Goal: Transaction & Acquisition: Purchase product/service

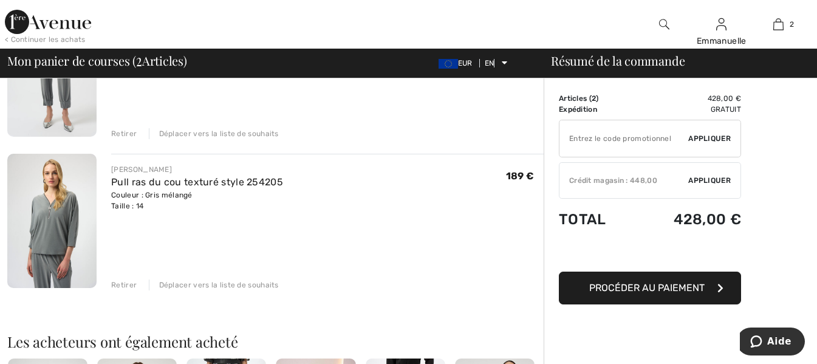
scroll to position [182, 0]
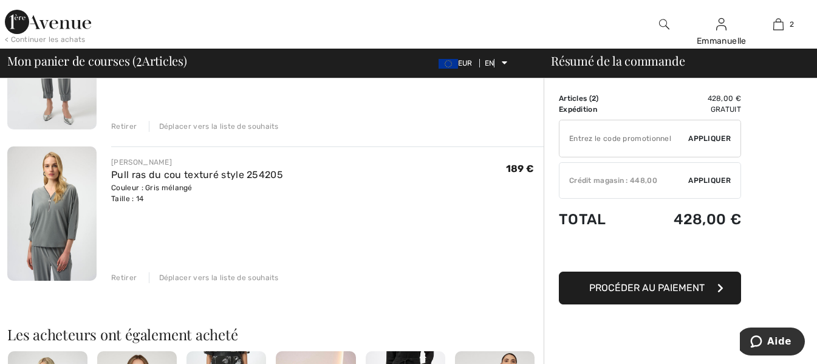
click at [129, 275] on font "Retirer" at bounding box center [124, 277] width 26 height 9
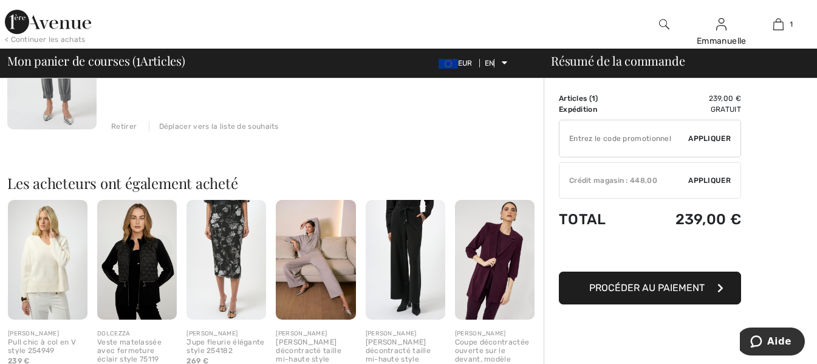
click at [134, 123] on font "Retirer" at bounding box center [124, 126] width 26 height 9
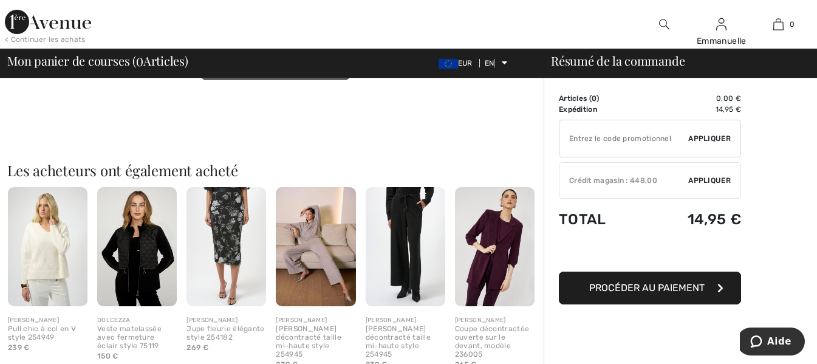
scroll to position [0, 0]
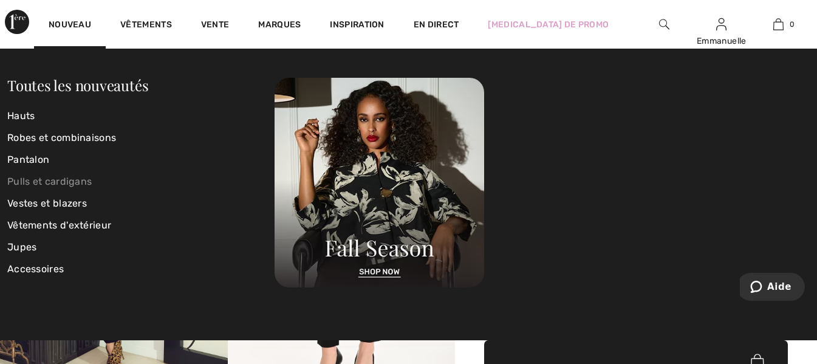
click at [35, 179] on font "Pulls et cardigans" at bounding box center [49, 182] width 84 height 12
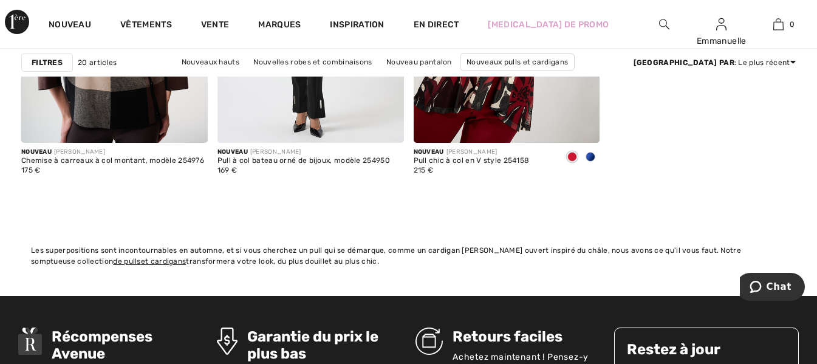
scroll to position [2126, 0]
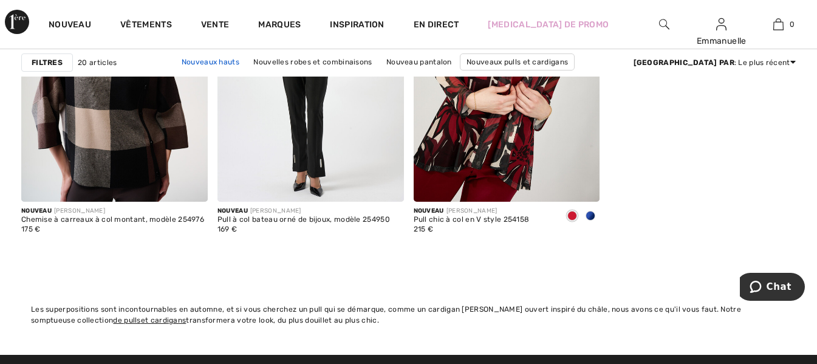
click at [199, 60] on font "Nouveaux hauts" at bounding box center [211, 62] width 58 height 9
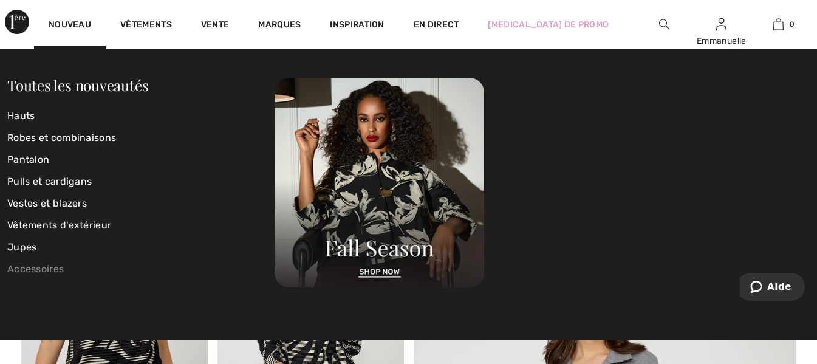
click at [27, 267] on font "Accessoires" at bounding box center [35, 269] width 57 height 12
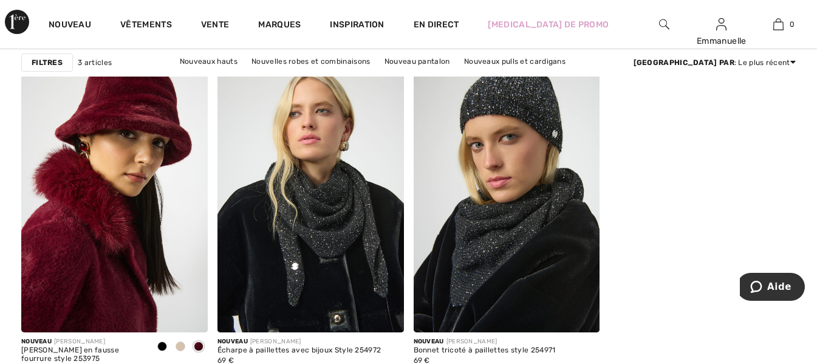
scroll to position [122, 0]
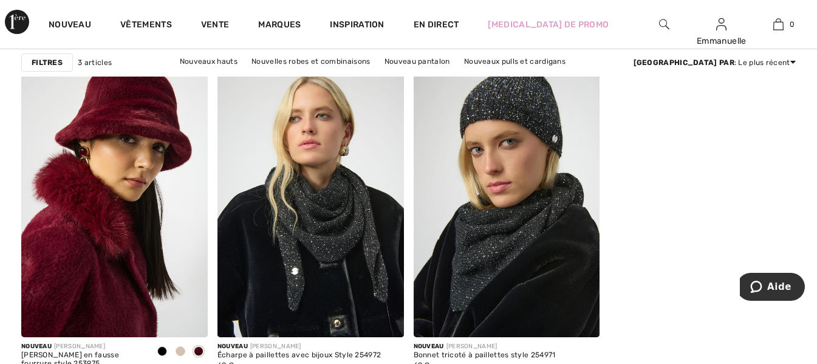
click at [321, 73] on font "Nouvelles vestes et blazers" at bounding box center [271, 77] width 99 height 9
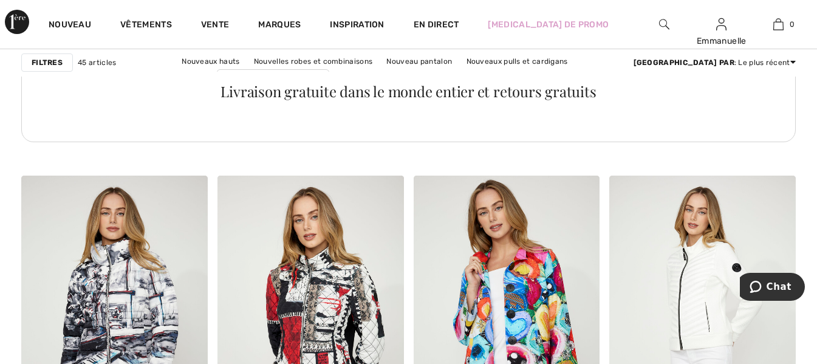
scroll to position [4010, 0]
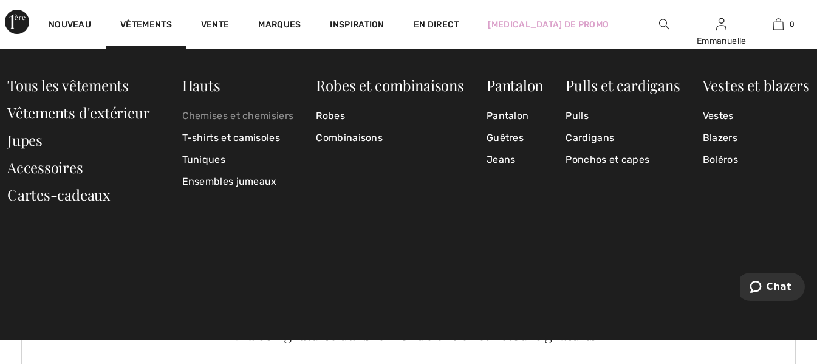
click at [276, 114] on font "Chemises et chemisiers" at bounding box center [238, 116] width 112 height 12
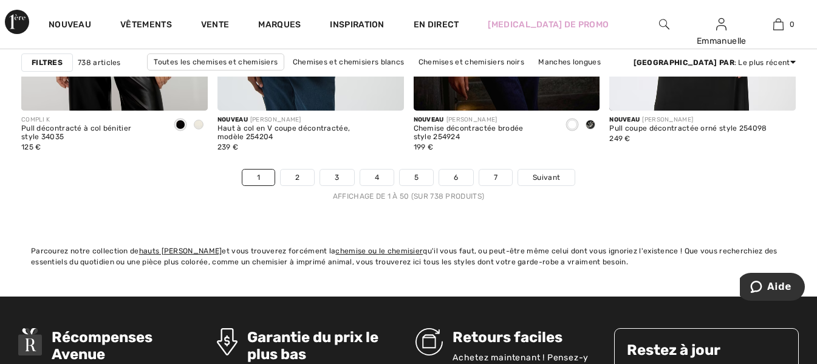
scroll to position [5346, 0]
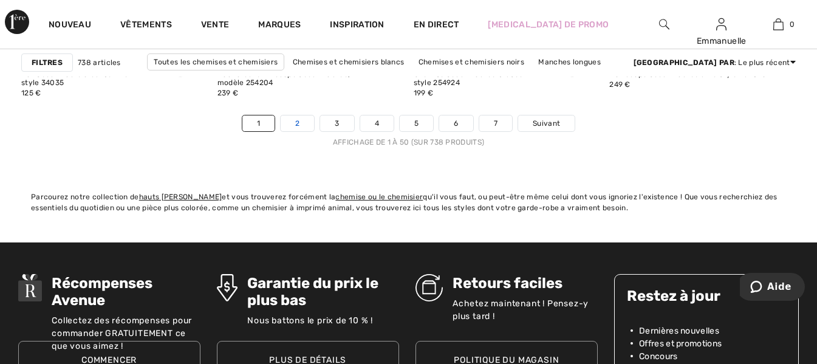
click at [298, 120] on font "2" at bounding box center [297, 123] width 4 height 9
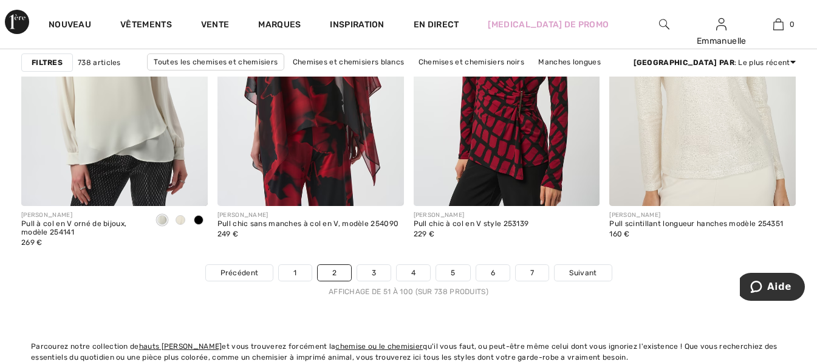
scroll to position [5346, 0]
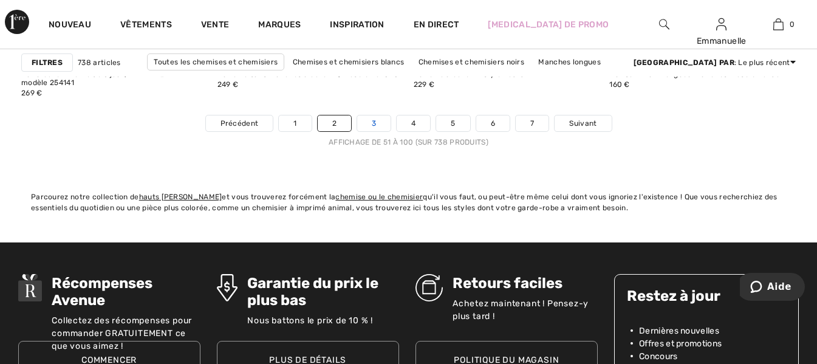
click at [368, 116] on link "3" at bounding box center [373, 123] width 33 height 16
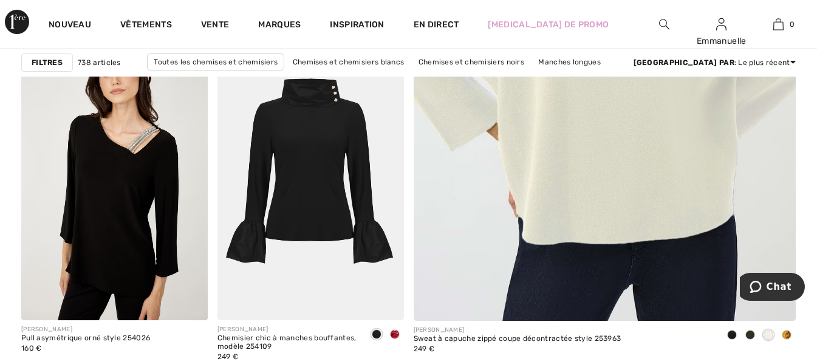
scroll to position [547, 0]
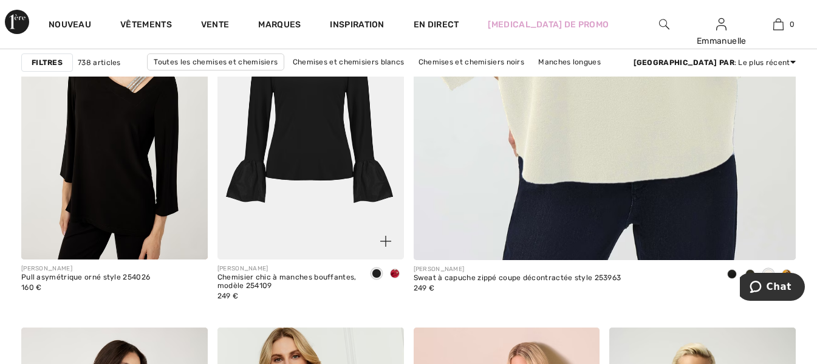
click at [302, 109] on img at bounding box center [311, 119] width 187 height 279
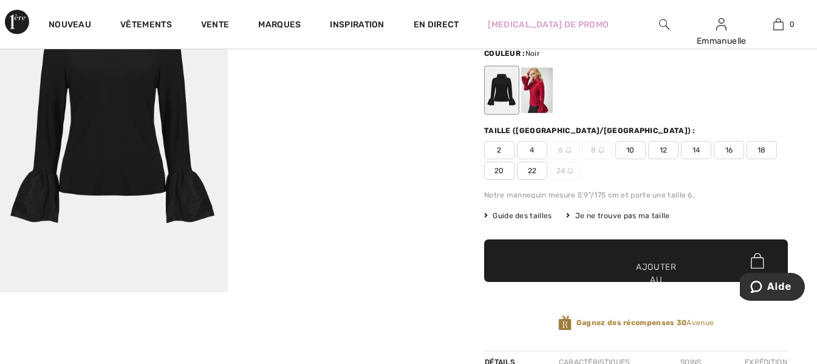
scroll to position [243, 0]
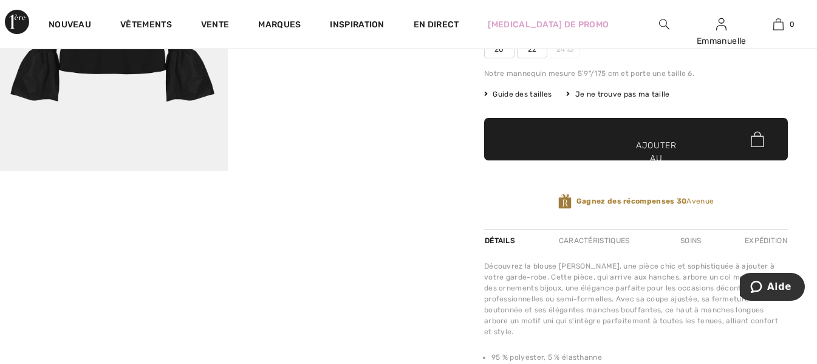
click at [495, 240] on font "Détails" at bounding box center [500, 240] width 30 height 9
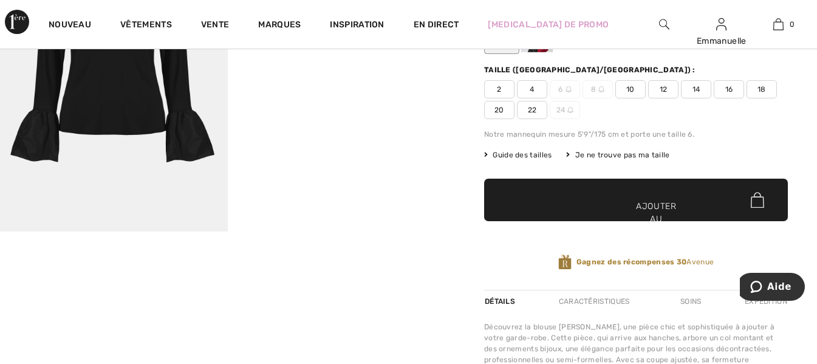
scroll to position [122, 0]
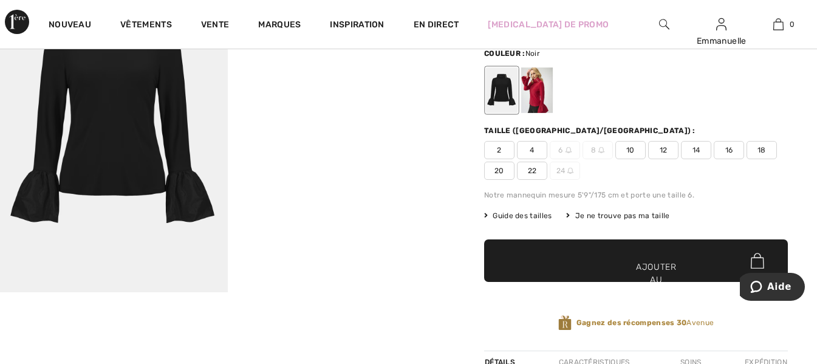
click at [546, 215] on font "Guide des tailles" at bounding box center [522, 215] width 59 height 9
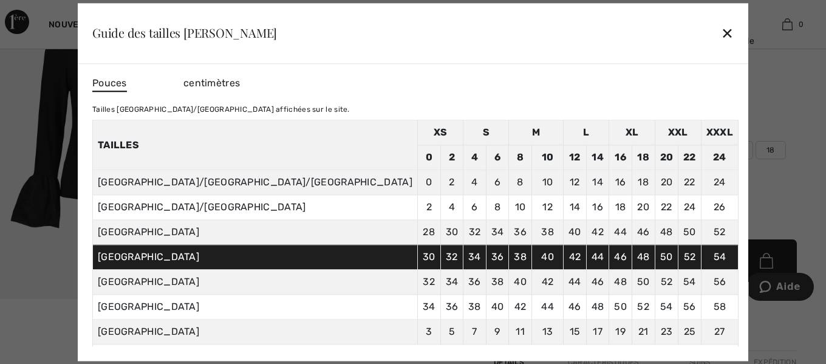
click at [721, 29] on font "✕" at bounding box center [727, 35] width 13 height 18
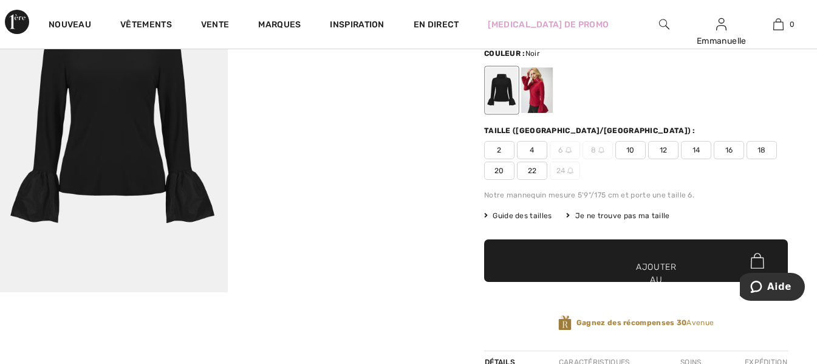
click at [526, 214] on font "Guide des tailles" at bounding box center [522, 215] width 59 height 9
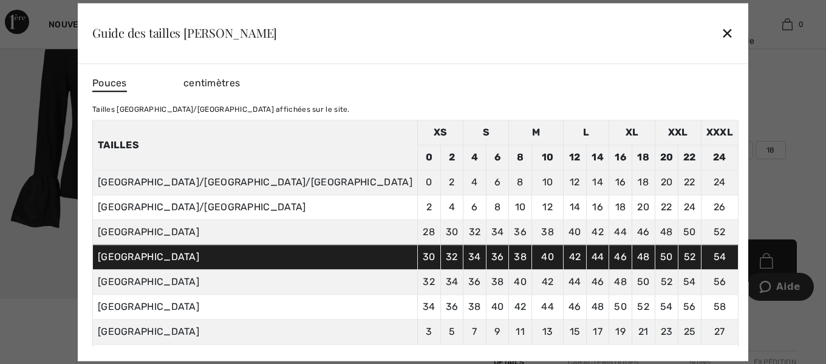
click at [714, 93] on div at bounding box center [413, 182] width 826 height 364
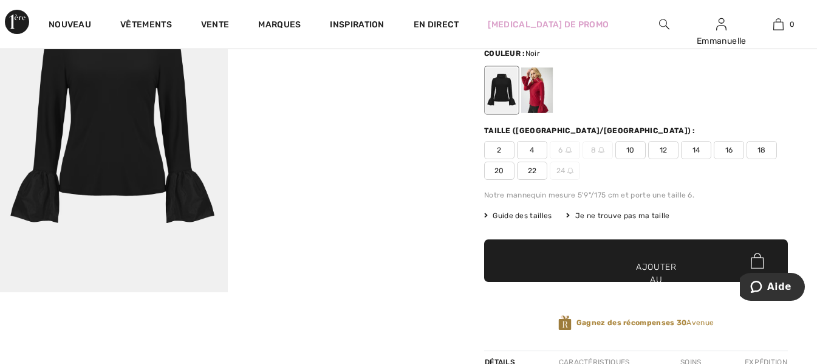
click at [767, 145] on span "18" at bounding box center [762, 150] width 30 height 18
click at [660, 257] on span "✔ Ajouté au panier Ajouter au panier" at bounding box center [636, 260] width 304 height 43
click at [522, 219] on font "Guide des tailles" at bounding box center [522, 215] width 59 height 9
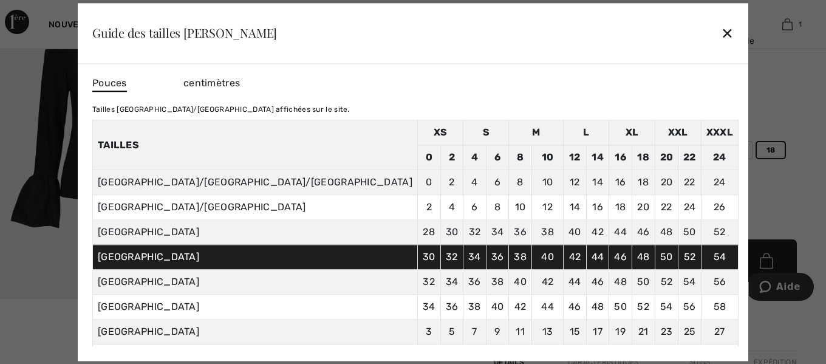
click at [744, 108] on div at bounding box center [413, 182] width 826 height 364
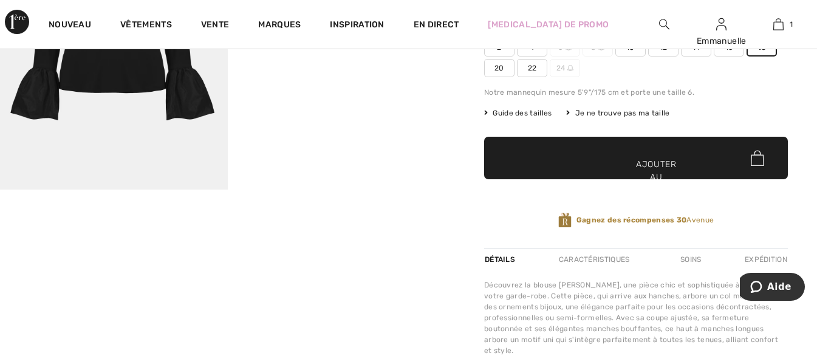
scroll to position [0, 0]
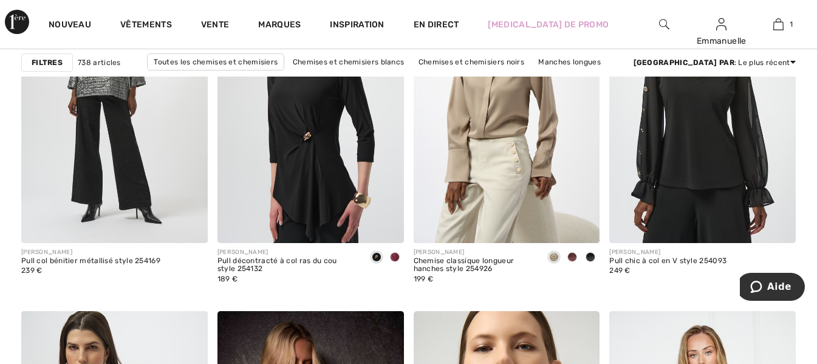
scroll to position [2066, 0]
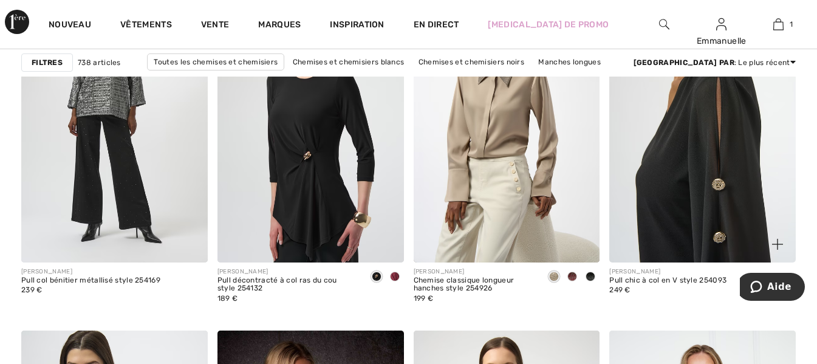
click at [685, 182] on img at bounding box center [702, 121] width 187 height 279
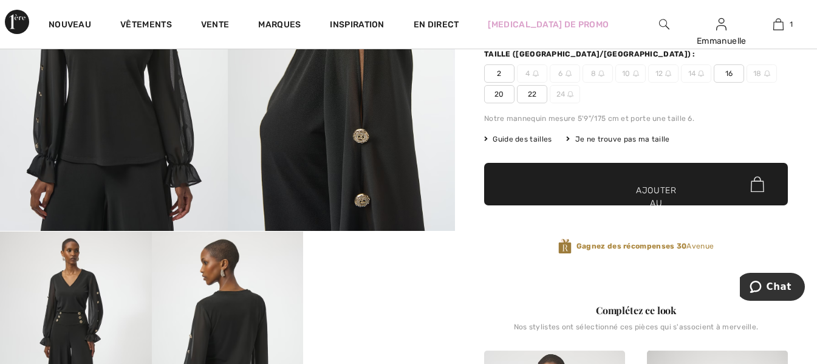
scroll to position [122, 0]
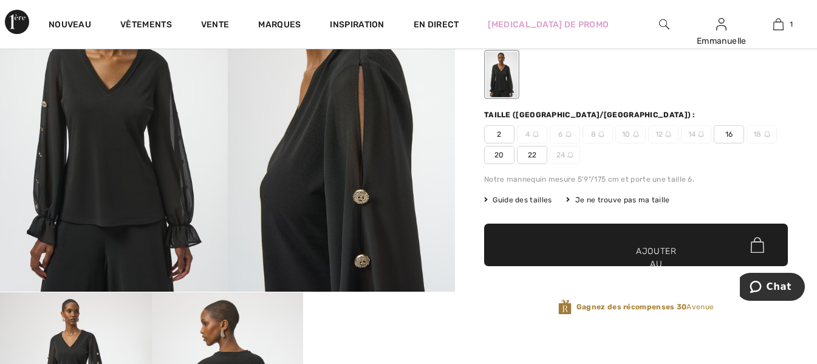
click at [533, 202] on font "Guide des tailles" at bounding box center [522, 200] width 59 height 9
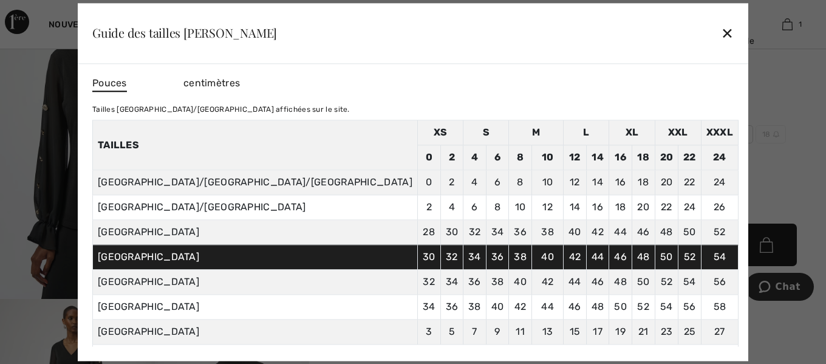
click at [776, 154] on div at bounding box center [413, 182] width 826 height 364
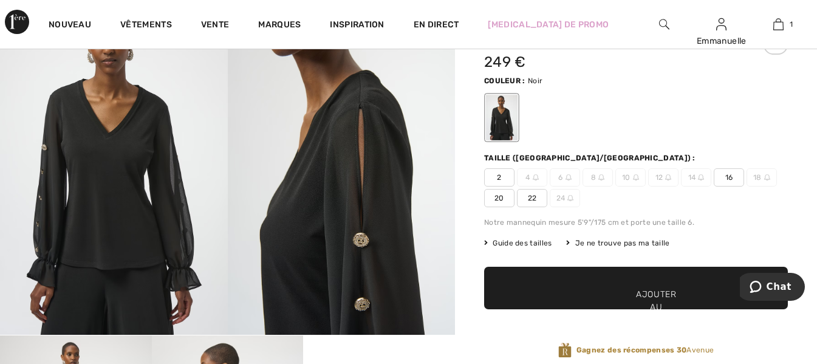
scroll to position [0, 0]
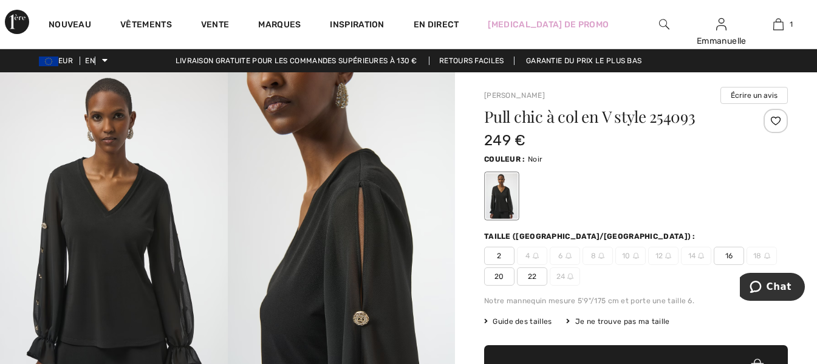
click at [727, 253] on font "16" at bounding box center [729, 256] width 8 height 9
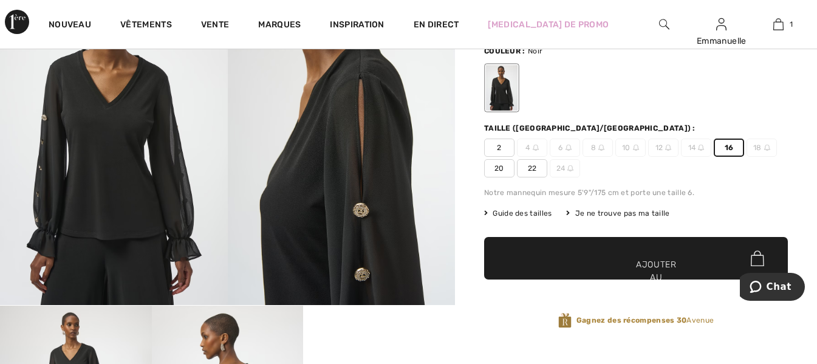
scroll to position [122, 0]
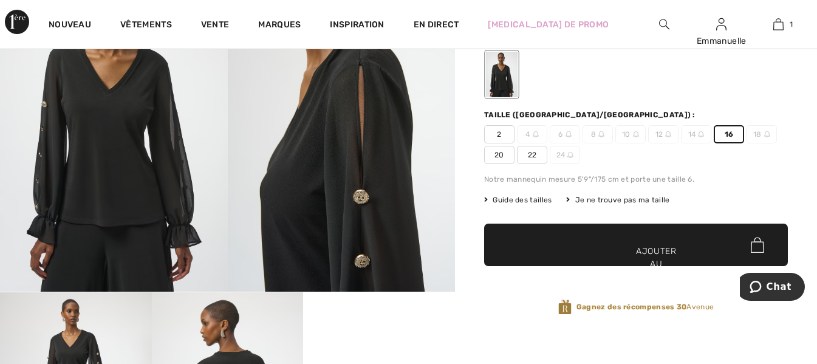
click at [668, 252] on font "Ajouter au panier" at bounding box center [656, 264] width 41 height 38
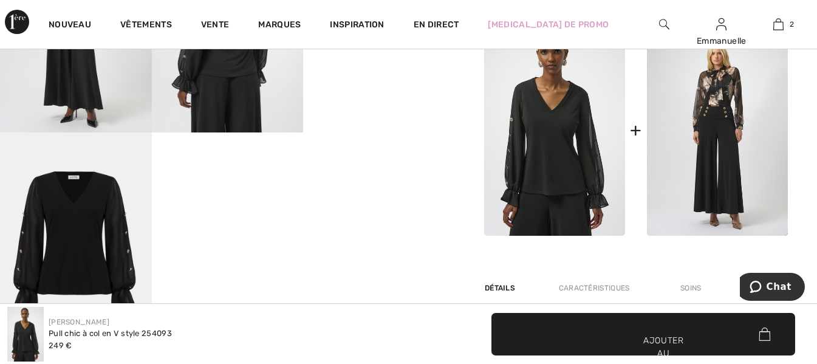
scroll to position [547, 0]
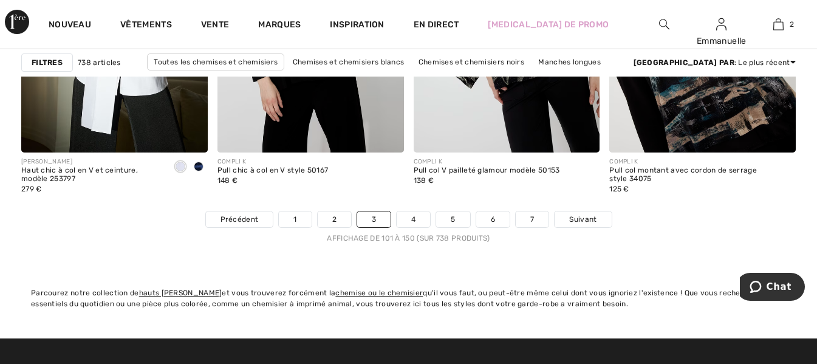
scroll to position [5286, 0]
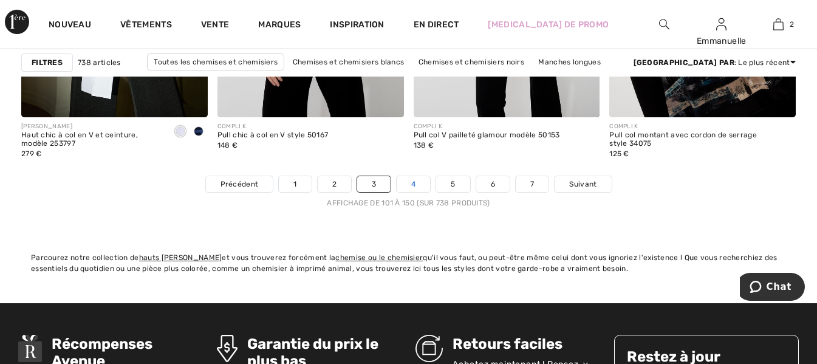
click at [413, 182] on font "4" at bounding box center [413, 184] width 4 height 9
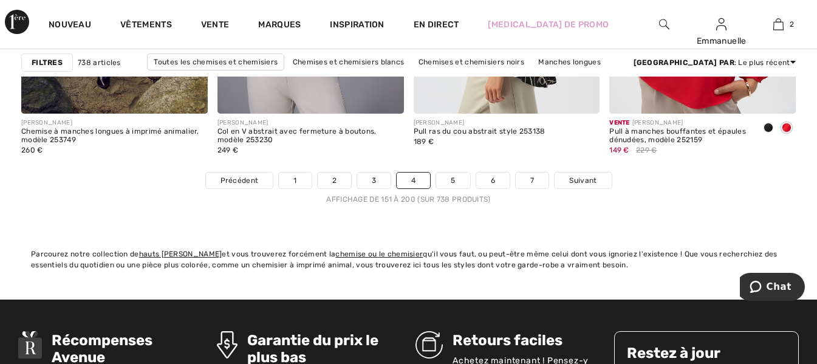
scroll to position [5346, 0]
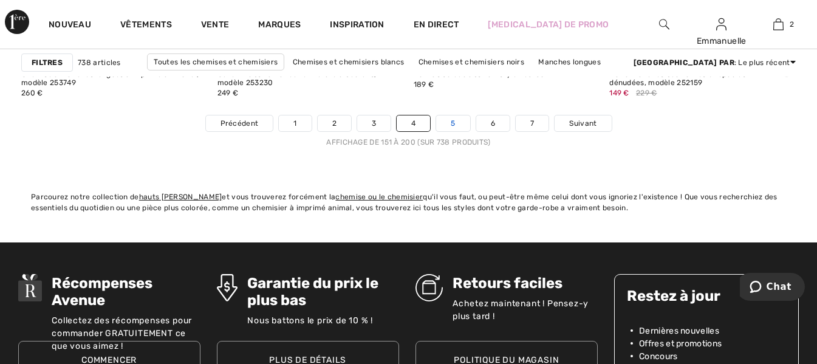
click at [449, 126] on link "5" at bounding box center [452, 123] width 33 height 16
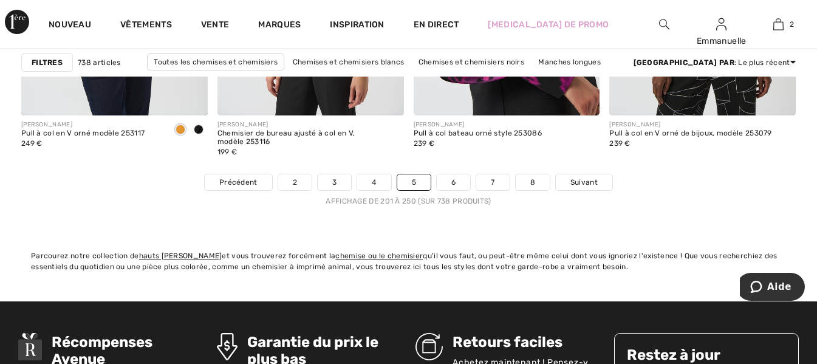
scroll to position [5346, 0]
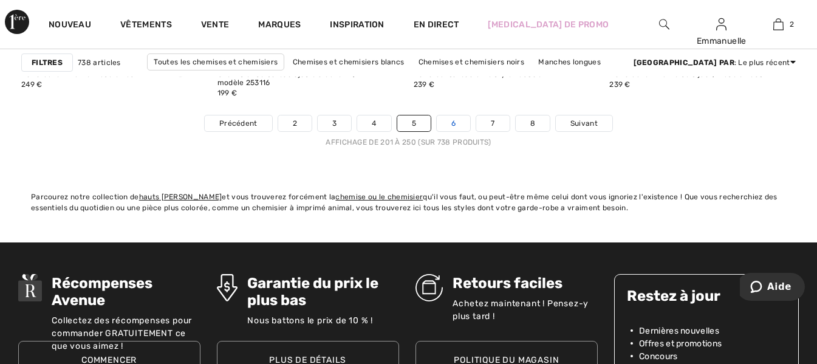
click at [457, 122] on link "6" at bounding box center [453, 123] width 33 height 16
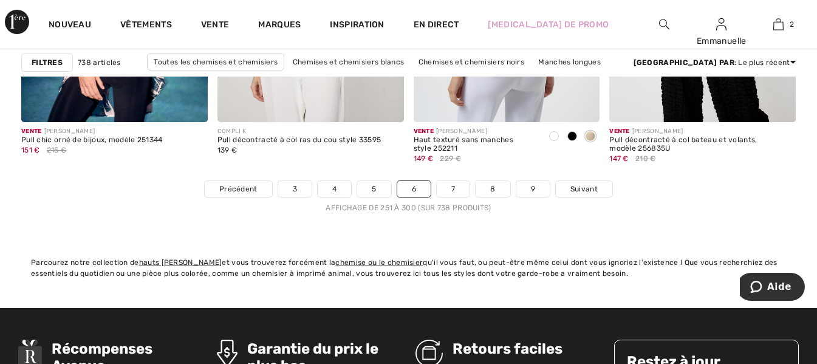
scroll to position [5286, 0]
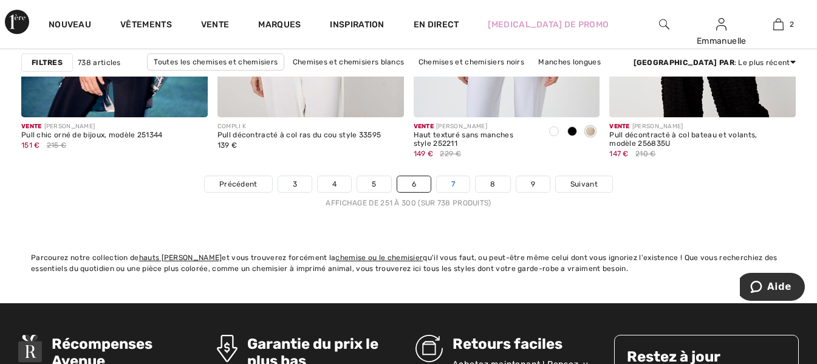
click at [456, 183] on link "7" at bounding box center [453, 184] width 33 height 16
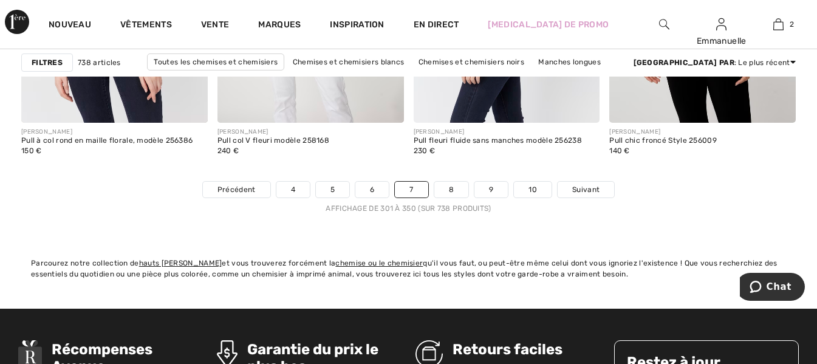
scroll to position [5286, 0]
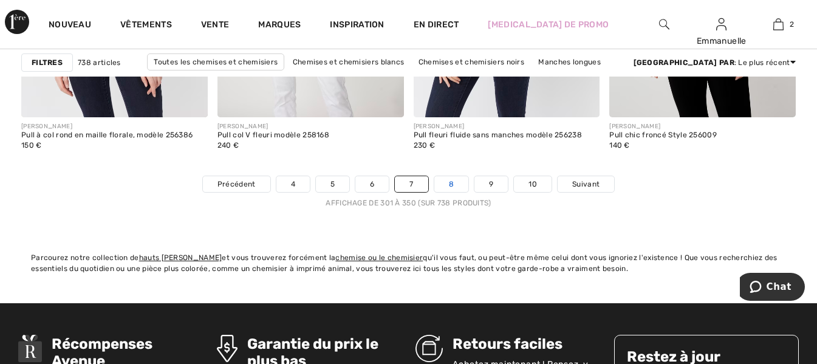
click at [452, 182] on font "8" at bounding box center [451, 184] width 5 height 9
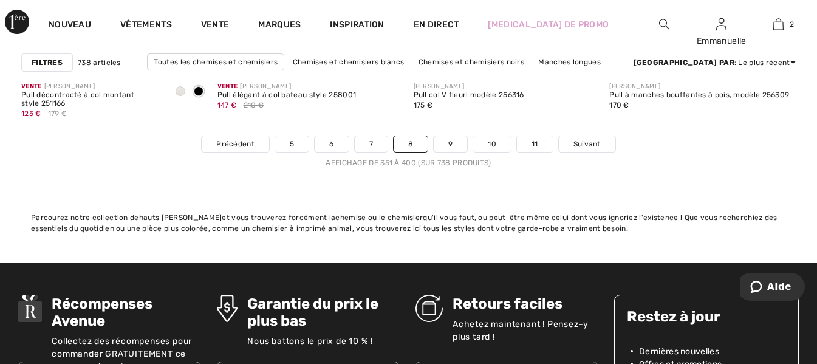
scroll to position [5346, 0]
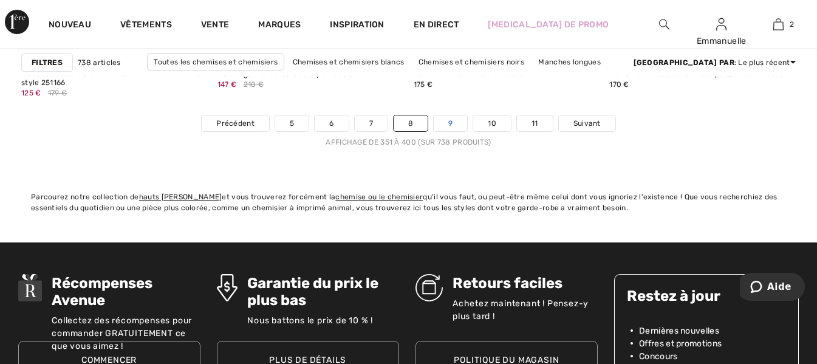
click at [442, 120] on link "9" at bounding box center [450, 123] width 33 height 16
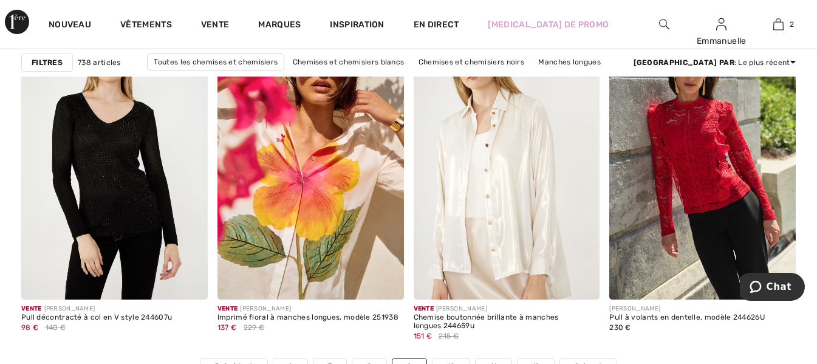
scroll to position [5225, 0]
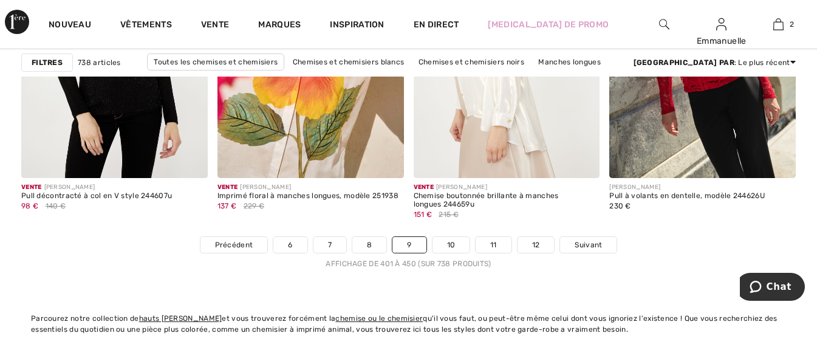
click at [456, 241] on link "10" at bounding box center [452, 245] width 38 height 16
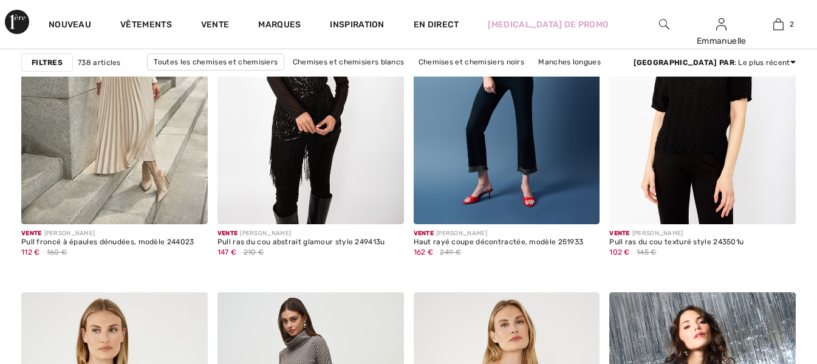
checkbox input "true"
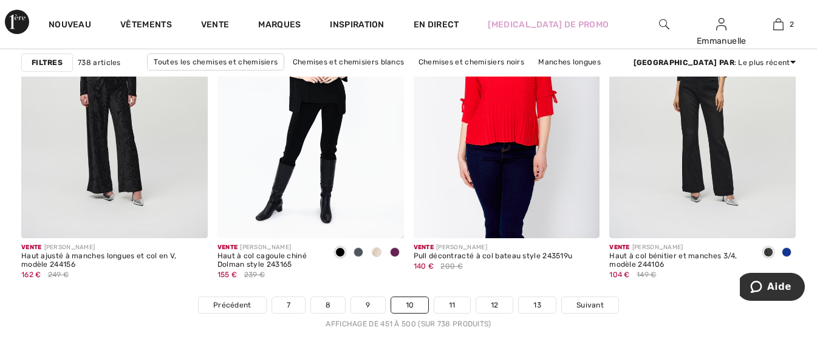
scroll to position [5164, 0]
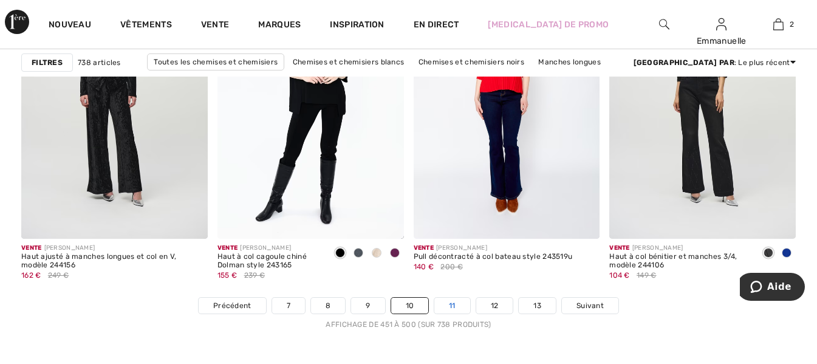
click at [443, 305] on link "11" at bounding box center [452, 306] width 36 height 16
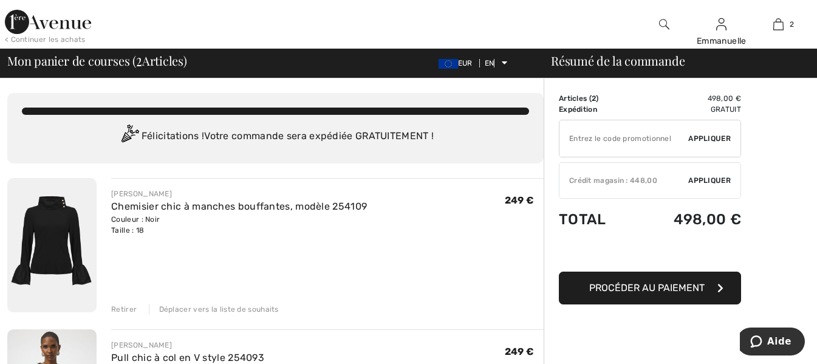
click at [646, 175] on div "Crédit magasin : 448,00" at bounding box center [624, 180] width 129 height 11
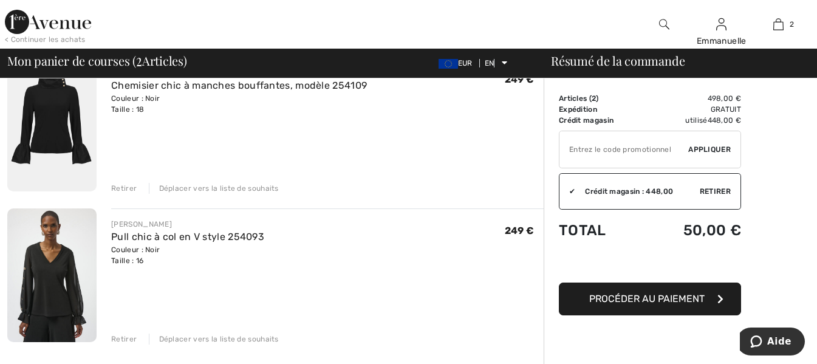
scroll to position [122, 0]
click at [191, 238] on font "Pull chic à col en V style 254093" at bounding box center [187, 236] width 153 height 12
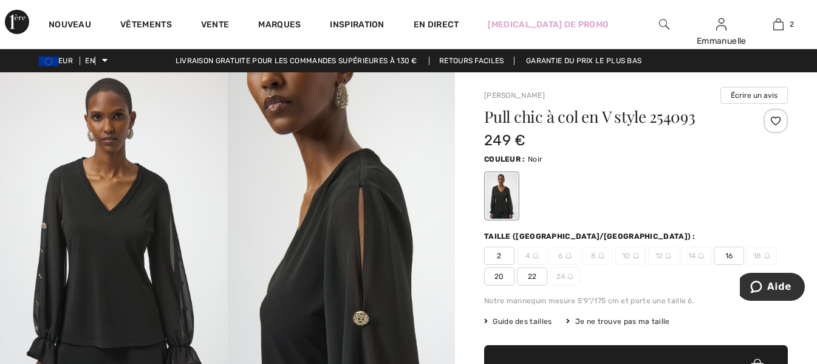
scroll to position [61, 0]
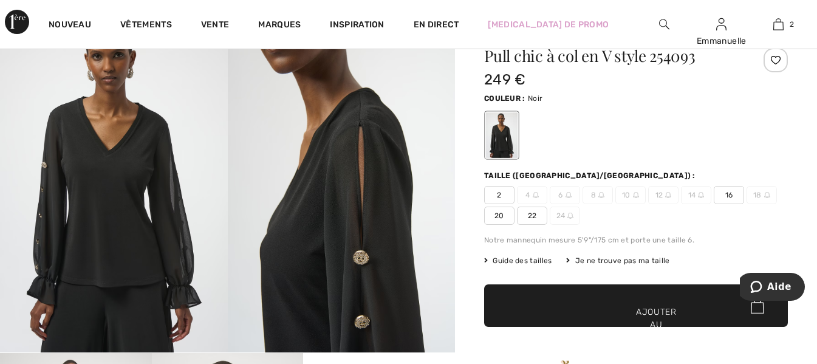
click at [513, 259] on font "Guide des tailles" at bounding box center [522, 260] width 59 height 9
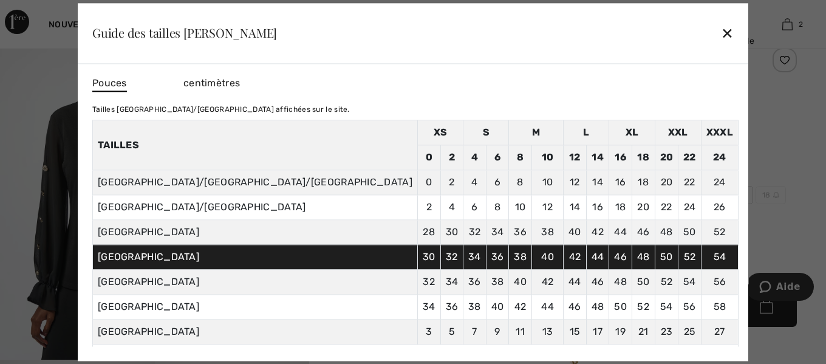
click at [726, 174] on div at bounding box center [413, 182] width 826 height 364
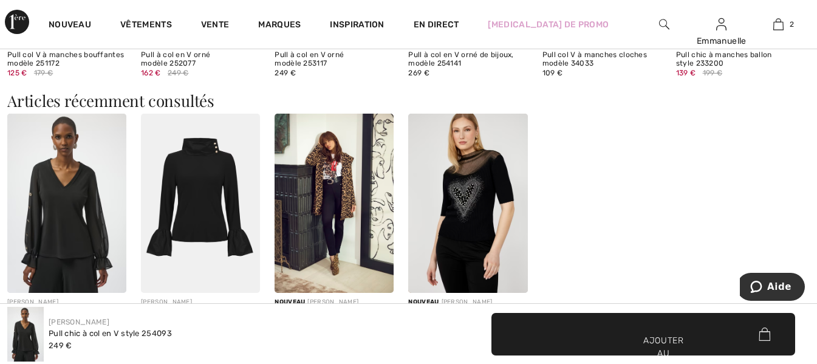
scroll to position [1458, 0]
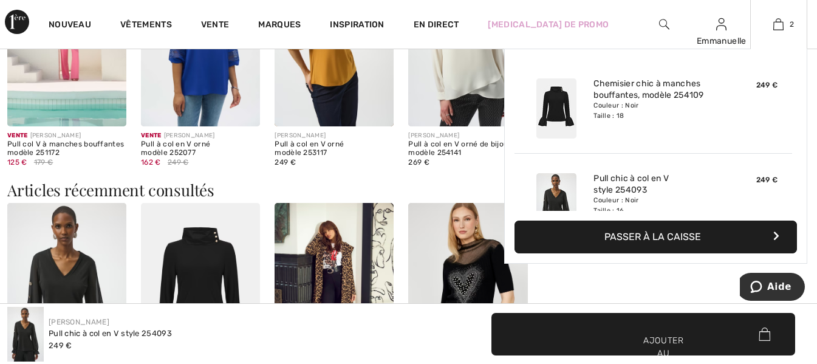
click at [650, 229] on button "Passer à la caisse" at bounding box center [656, 237] width 283 height 33
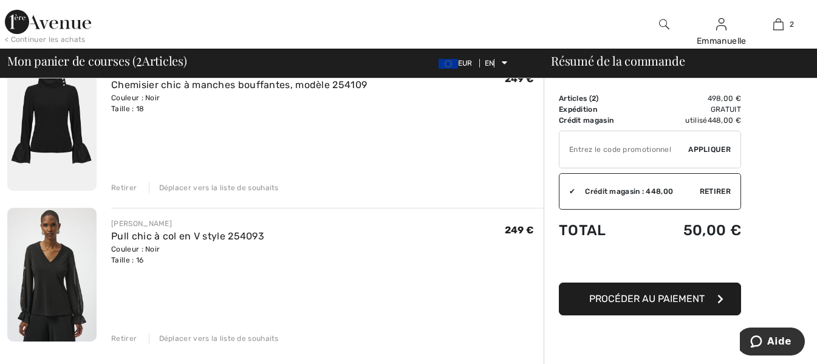
click at [630, 303] on font "Procéder au paiement" at bounding box center [646, 299] width 115 height 12
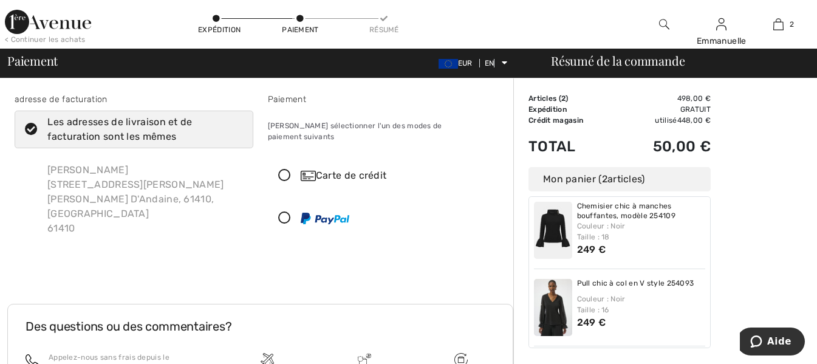
click at [283, 170] on icon at bounding box center [285, 176] width 32 height 13
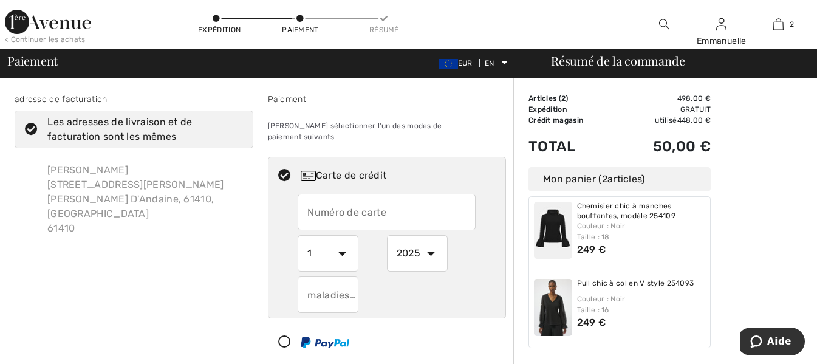
click at [365, 203] on input "text" at bounding box center [387, 212] width 178 height 36
type input "4970390620263270"
click at [345, 244] on select "1 2 3 4 5 6 7 8 9 10 11 12" at bounding box center [328, 253] width 61 height 36
select select "9"
click at [298, 235] on select "1 2 3 4 5 6 7 8 9 10 11 12" at bounding box center [328, 253] width 61 height 36
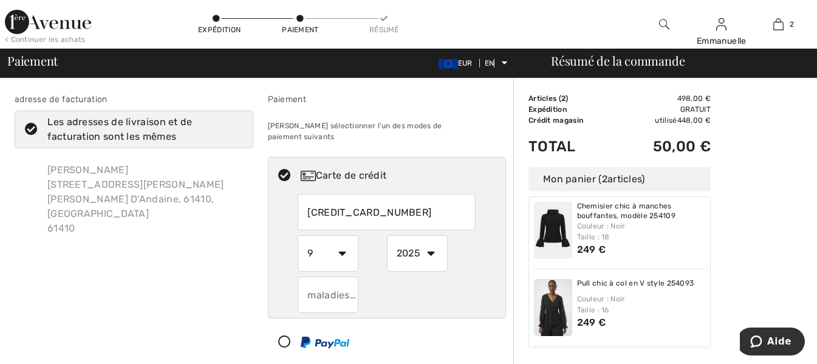
click at [340, 290] on input "text" at bounding box center [328, 294] width 61 height 36
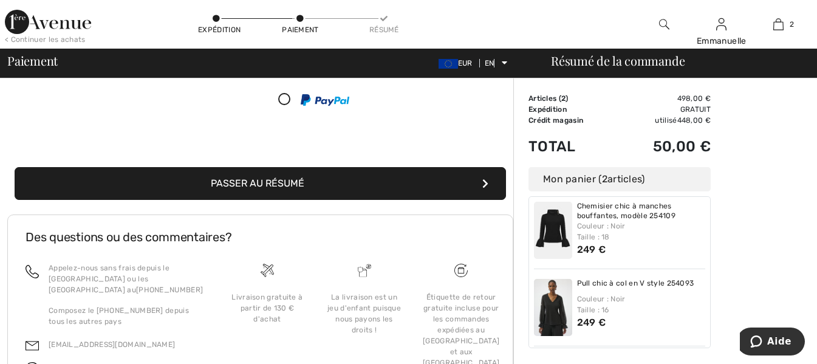
scroll to position [243, 0]
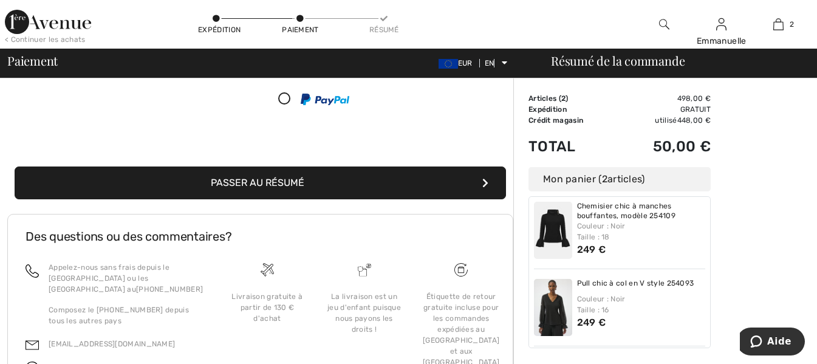
type input "446"
click at [329, 170] on button "Passer au résumé" at bounding box center [261, 182] width 492 height 33
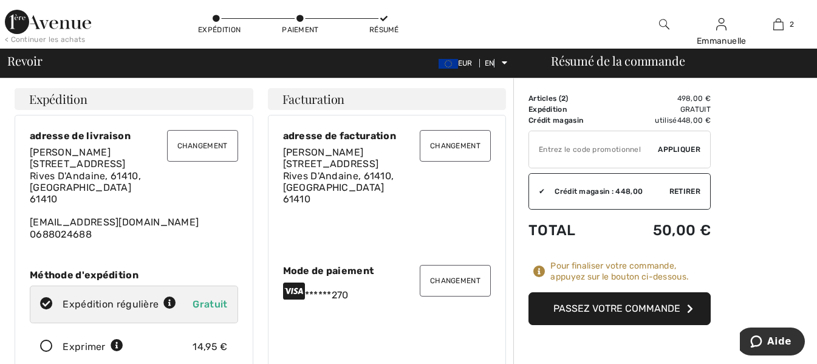
click at [491, 188] on div "Changement adresse de facturation Emmanuelle Lerallu 9 Place De L'Abbé Garnier …" at bounding box center [387, 250] width 239 height 271
click at [609, 306] on font "Passez votre commande" at bounding box center [616, 309] width 127 height 12
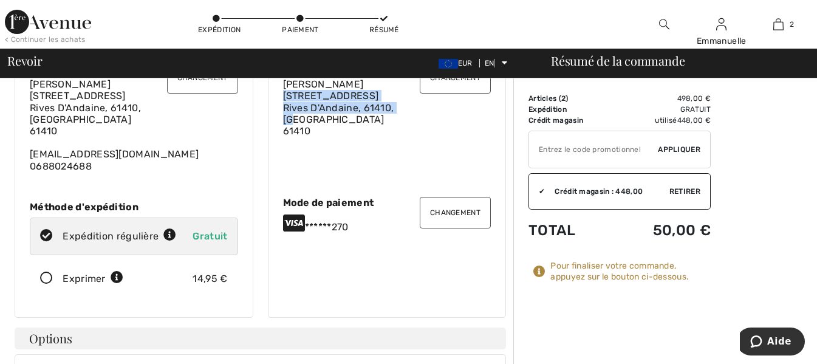
scroll to position [211, 0]
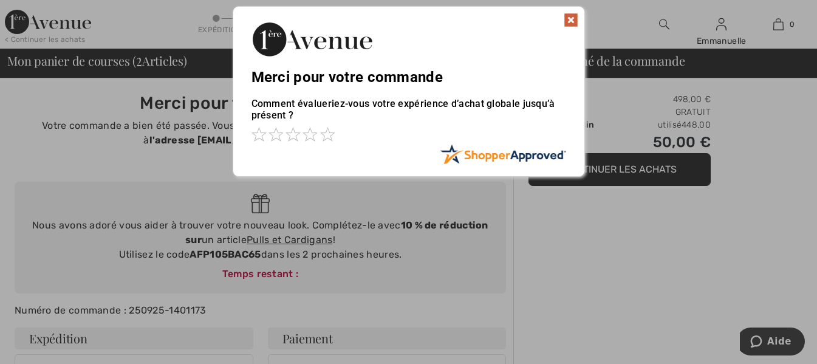
click at [567, 9] on div "Merci pour votre commande" at bounding box center [408, 46] width 351 height 79
click at [566, 19] on img at bounding box center [571, 20] width 15 height 15
